Goal: Information Seeking & Learning: Understand process/instructions

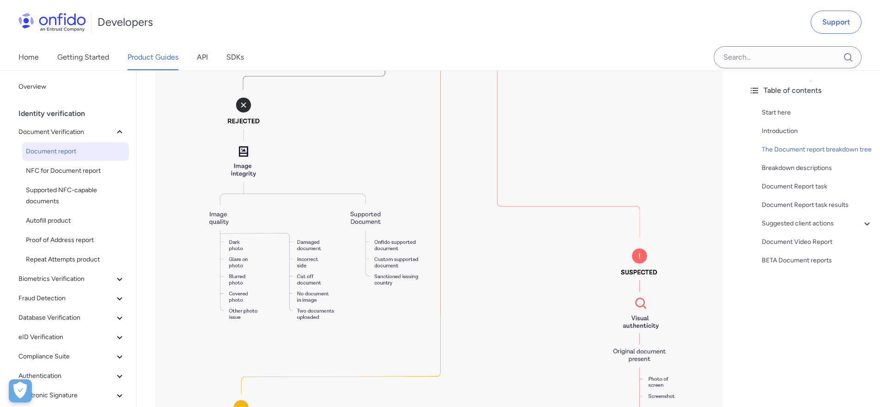
scroll to position [1940, 0]
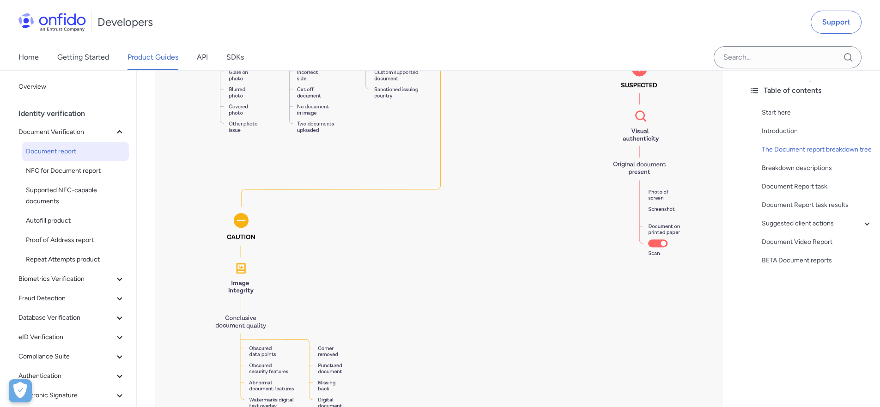
click at [168, 56] on link "Product Guides" at bounding box center [152, 57] width 51 height 26
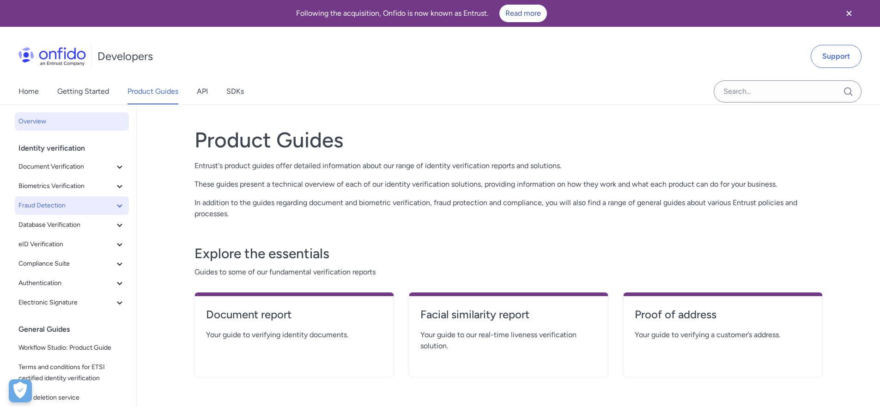
scroll to position [20, 0]
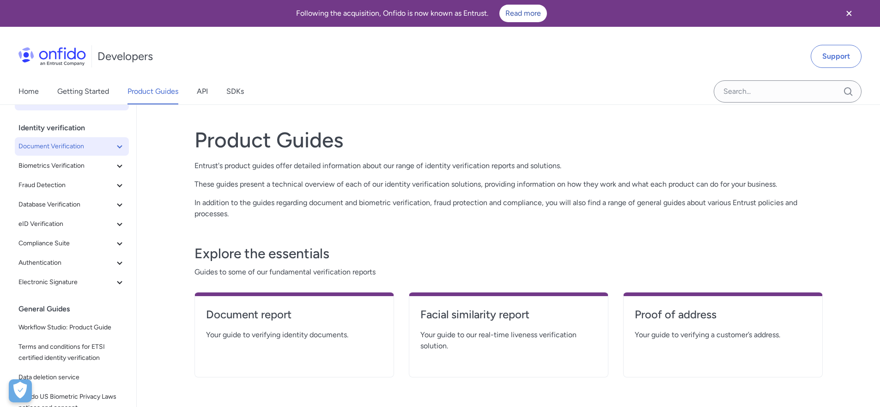
click at [113, 152] on button "Document Verification" at bounding box center [72, 146] width 114 height 18
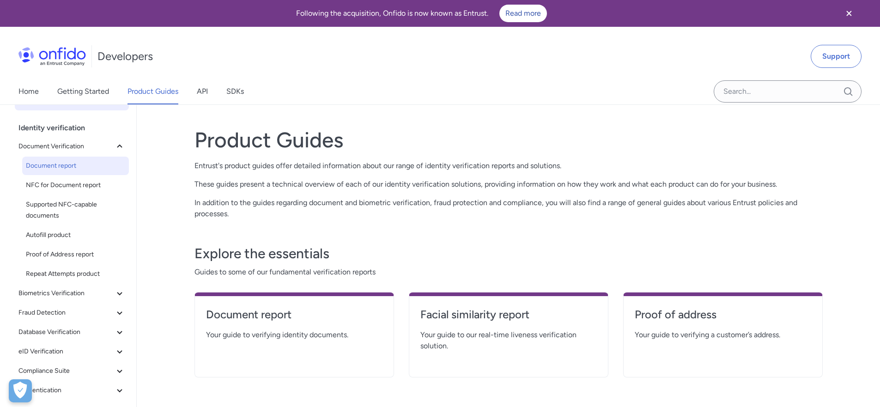
click at [67, 169] on span "Document report" at bounding box center [75, 165] width 99 height 11
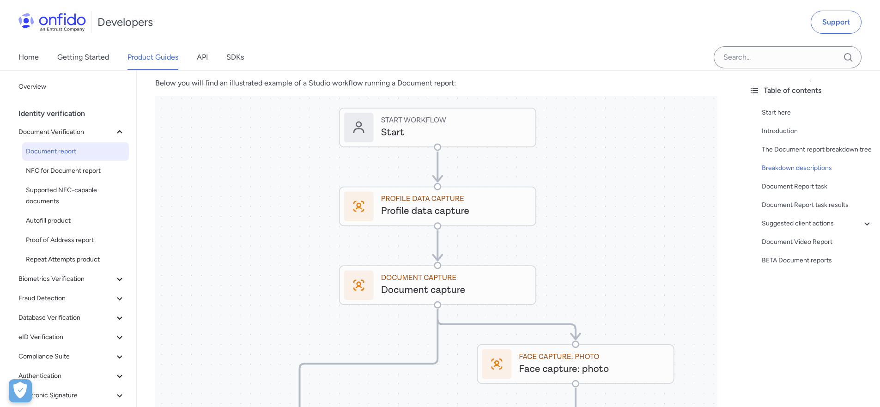
scroll to position [3807, 0]
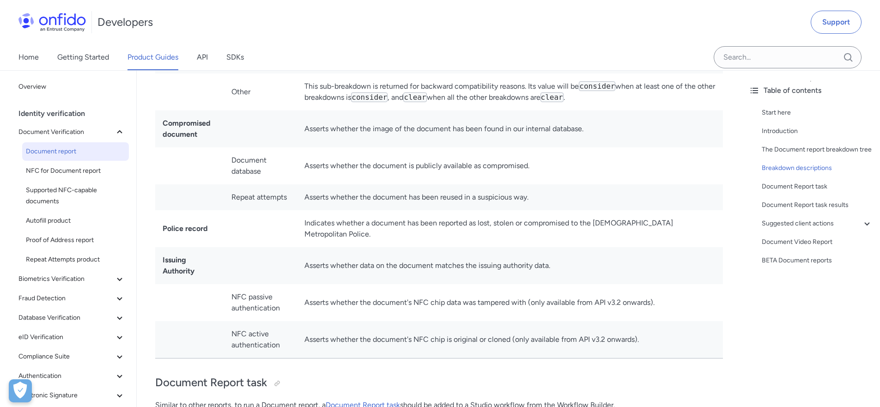
click at [352, 130] on td "Asserts whether the image of the document has been found in our internal databa…" at bounding box center [510, 128] width 426 height 37
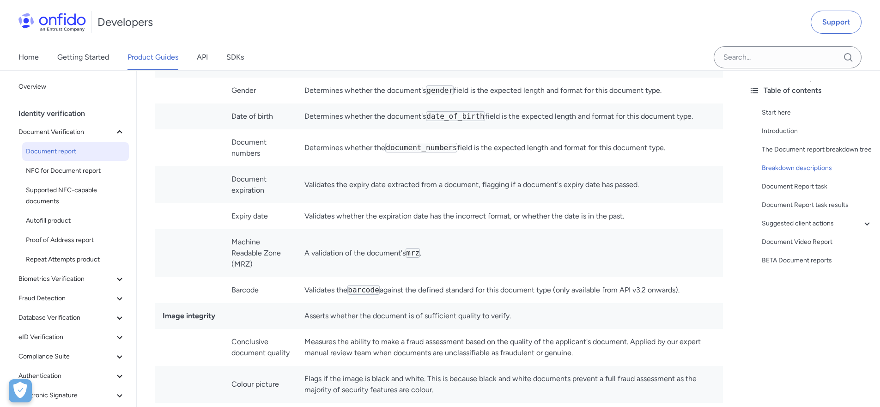
scroll to position [2756, 0]
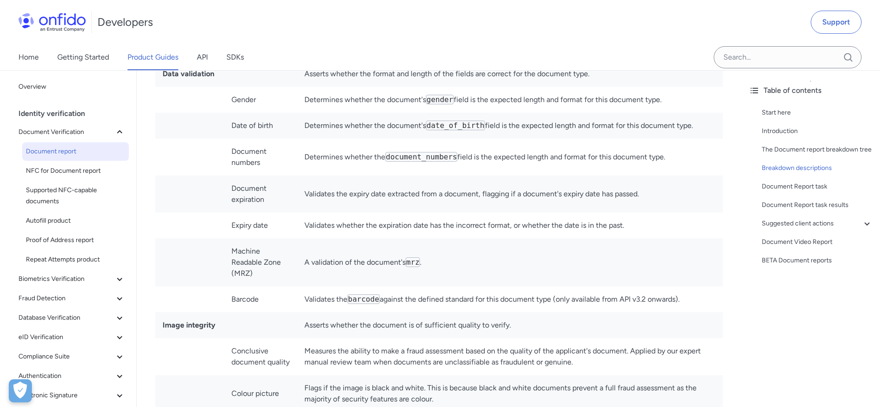
drag, startPoint x: 424, startPoint y: 142, endPoint x: 409, endPoint y: 142, distance: 14.8
click at [406, 142] on td "Determines whether the document_numbers field is the expected length and format…" at bounding box center [510, 157] width 426 height 37
drag, startPoint x: 354, startPoint y: 144, endPoint x: 696, endPoint y: 148, distance: 342.1
click at [695, 146] on td "Determines whether the document_numbers field is the expected length and format…" at bounding box center [510, 157] width 426 height 37
copy td "Determines whether the document_numbers field is the expected length and format…"
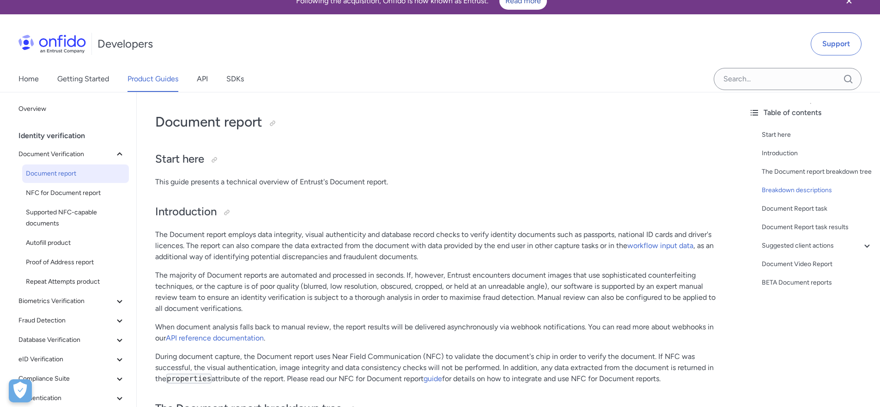
scroll to position [0, 0]
